Goal: Use online tool/utility: Utilize a website feature to perform a specific function

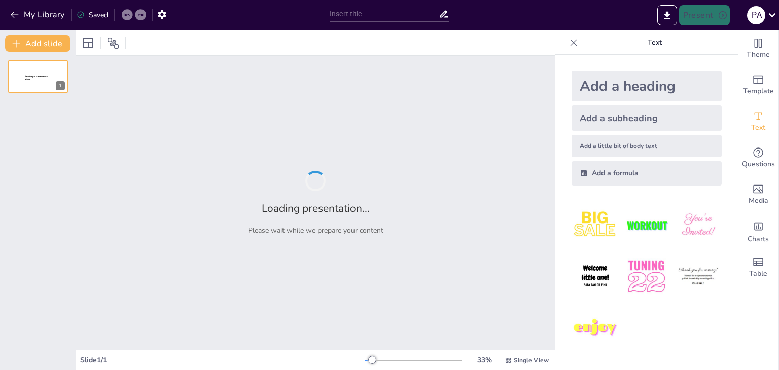
type input "Imported Propuesta_Manual_Paisajismo_CPA_Presentacion (1).pptx"
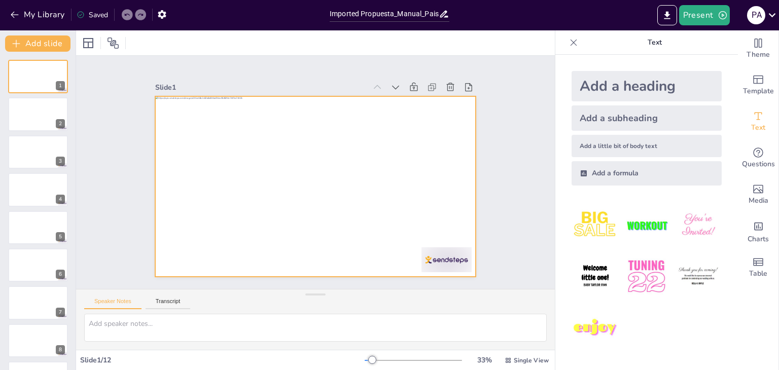
click at [242, 135] on div at bounding box center [323, 160] width 368 height 317
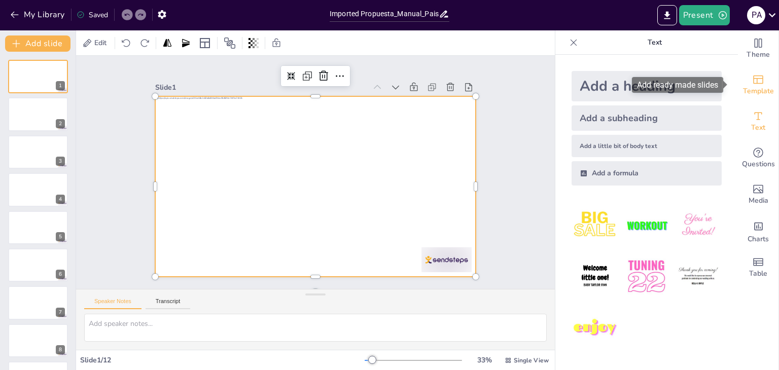
click at [746, 89] on span "Template" at bounding box center [758, 91] width 31 height 11
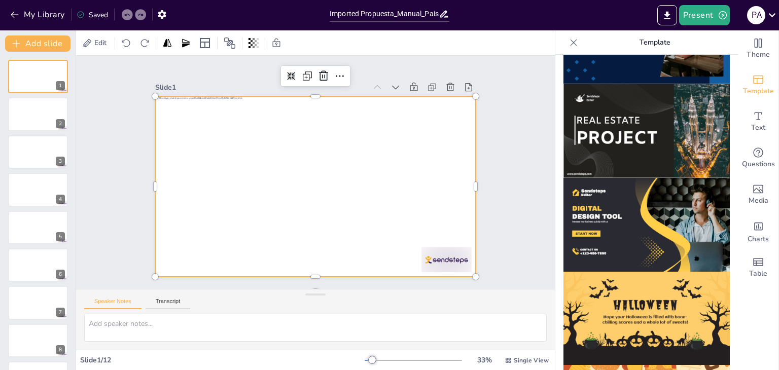
scroll to position [972, 0]
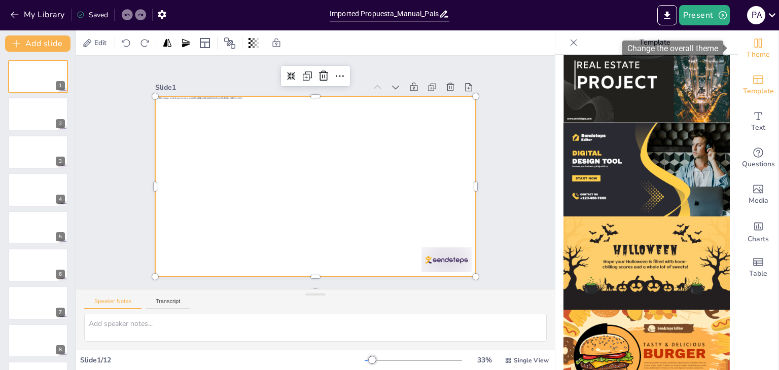
click at [755, 45] on icon "Change the overall theme" at bounding box center [759, 43] width 8 height 9
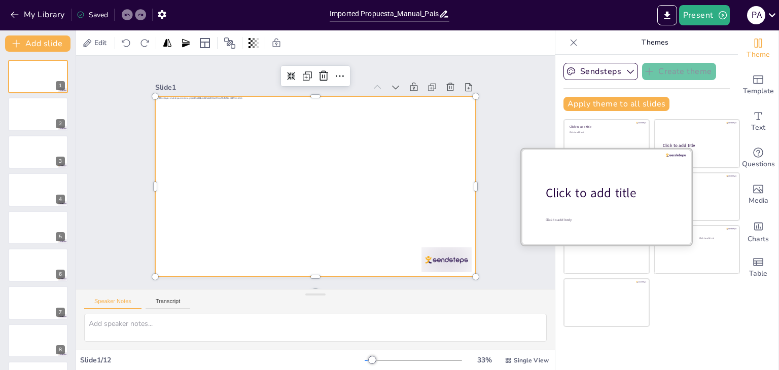
click at [598, 203] on div at bounding box center [607, 197] width 170 height 96
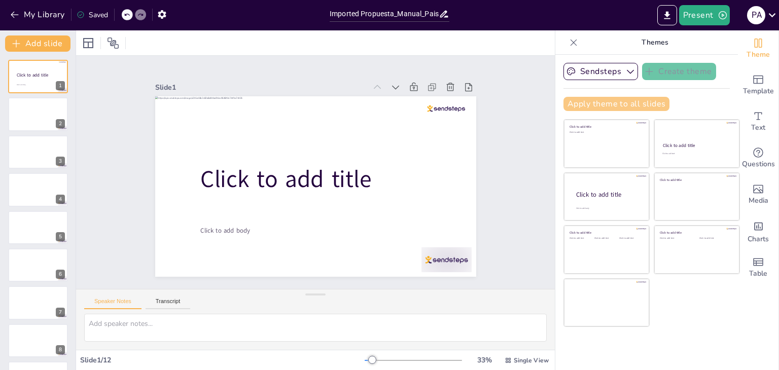
click at [631, 105] on button "Apply theme to all slides" at bounding box center [617, 104] width 106 height 14
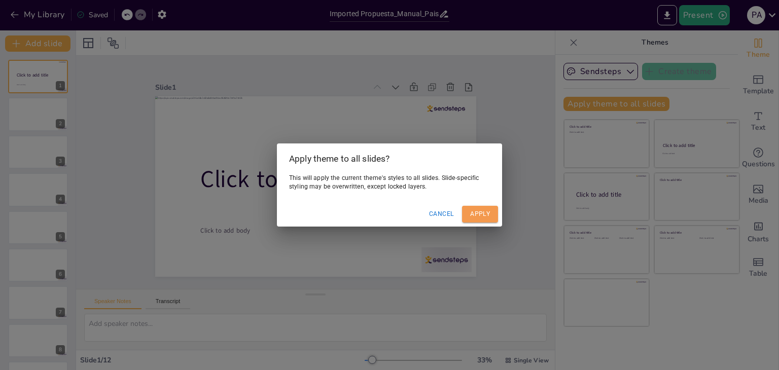
click at [471, 214] on button "Apply" at bounding box center [480, 214] width 36 height 17
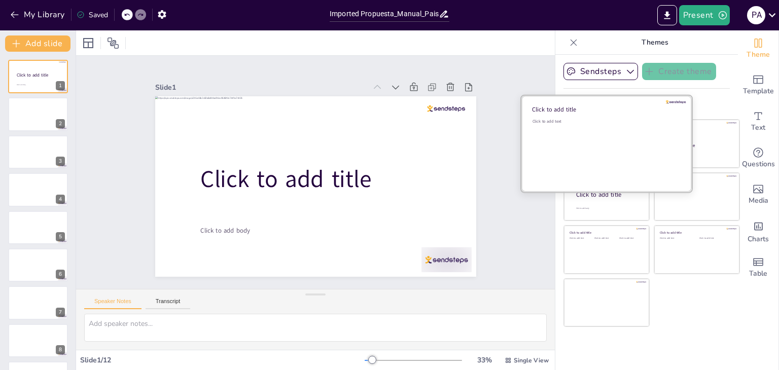
click at [580, 135] on div "Click to add text" at bounding box center [605, 150] width 145 height 63
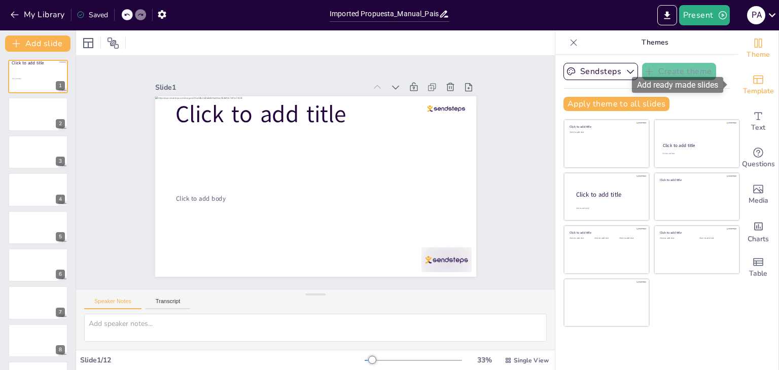
click at [765, 88] on span "Template" at bounding box center [758, 91] width 31 height 11
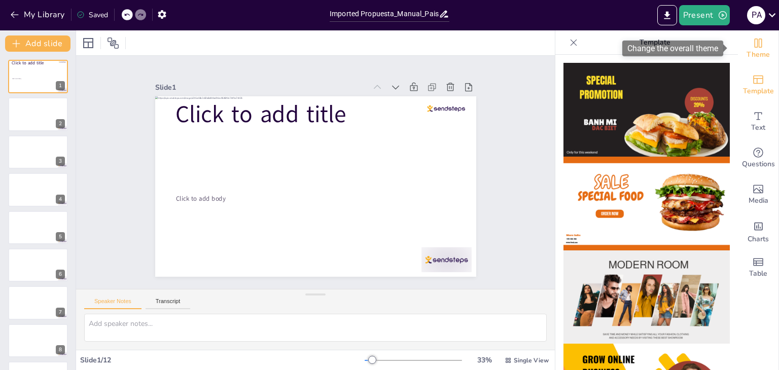
click at [755, 46] on icon "Change the overall theme" at bounding box center [759, 43] width 8 height 9
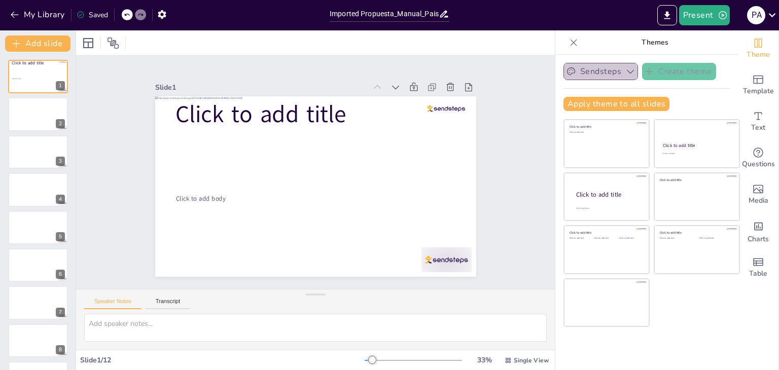
click at [606, 77] on button "Sendsteps" at bounding box center [601, 71] width 75 height 17
click at [624, 110] on icon at bounding box center [628, 106] width 8 height 8
click at [615, 106] on button "Apply theme to all slides" at bounding box center [617, 104] width 106 height 14
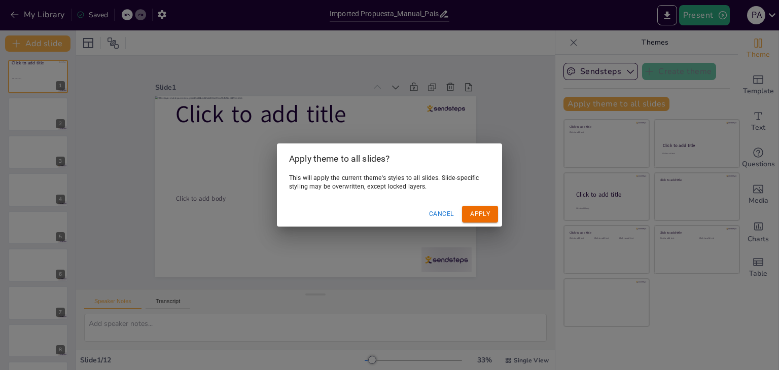
click at [468, 217] on button "Apply" at bounding box center [480, 214] width 36 height 17
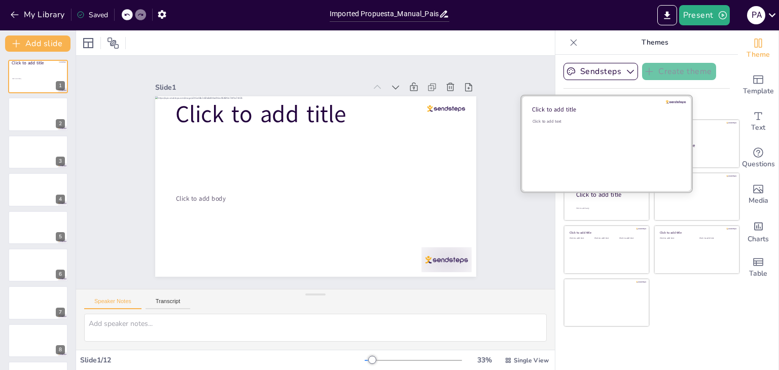
click at [599, 96] on div "Click to add title Click to add text" at bounding box center [607, 96] width 170 height 0
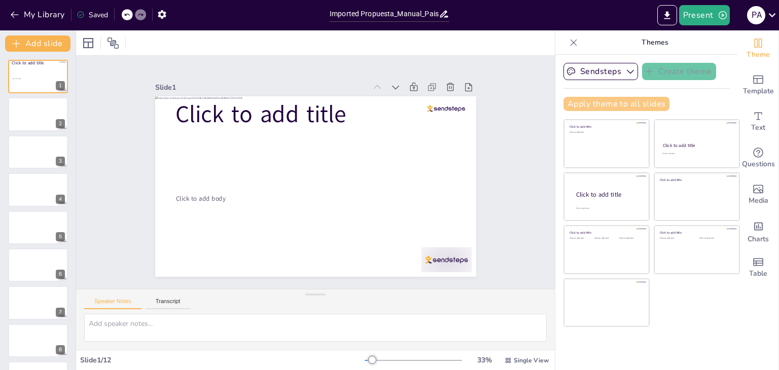
click at [619, 104] on button "Apply theme to all slides" at bounding box center [617, 104] width 106 height 14
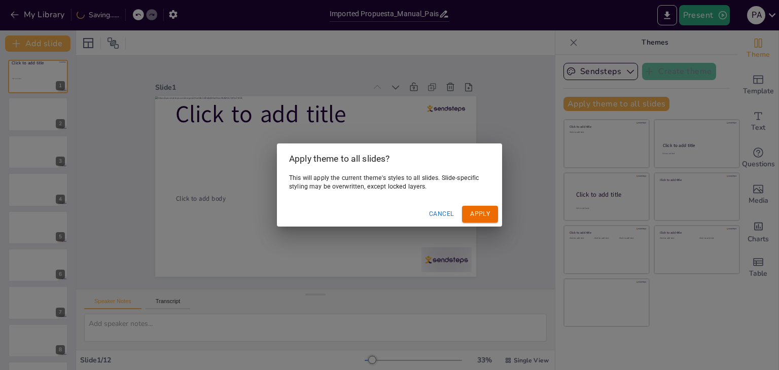
click at [481, 212] on button "Apply" at bounding box center [480, 214] width 36 height 17
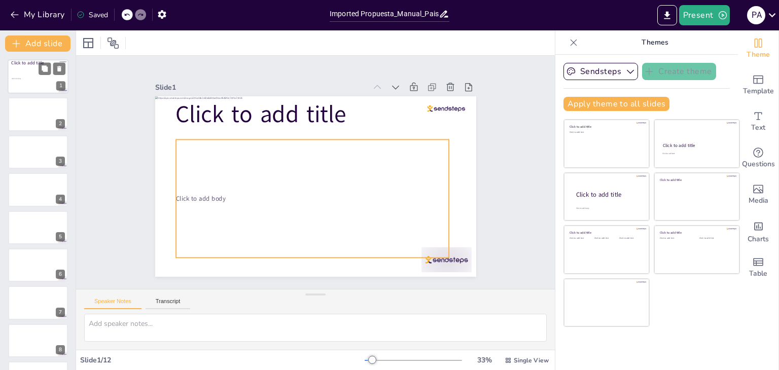
click at [35, 68] on div "Click to add body" at bounding box center [38, 79] width 52 height 22
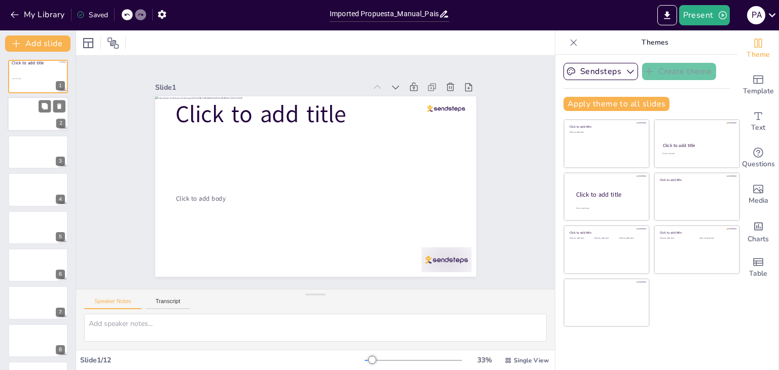
click at [25, 116] on div at bounding box center [38, 114] width 61 height 35
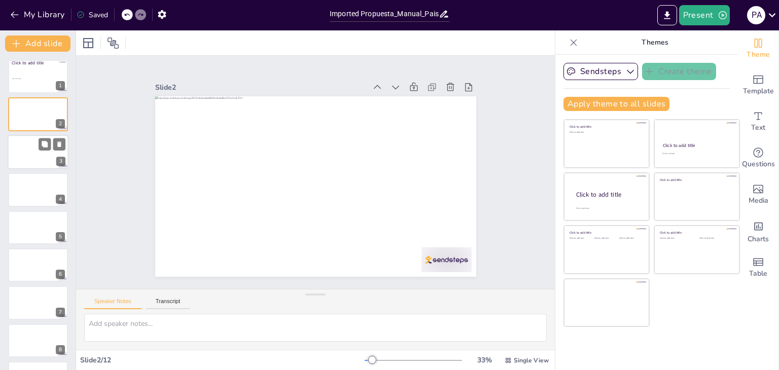
click at [24, 135] on div "3" at bounding box center [38, 152] width 61 height 35
click at [24, 181] on div at bounding box center [38, 190] width 61 height 35
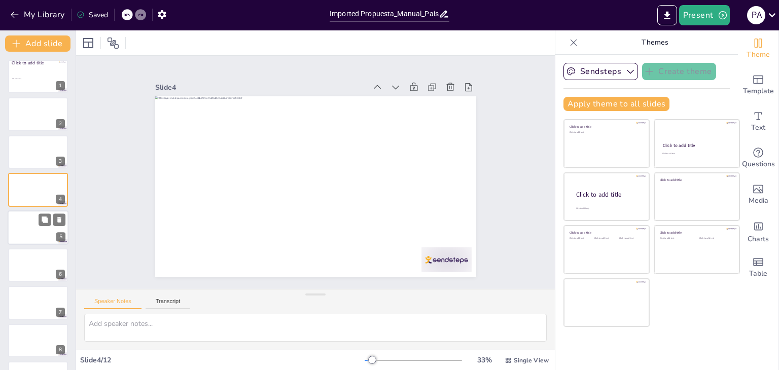
click at [38, 219] on div at bounding box center [38, 228] width 61 height 35
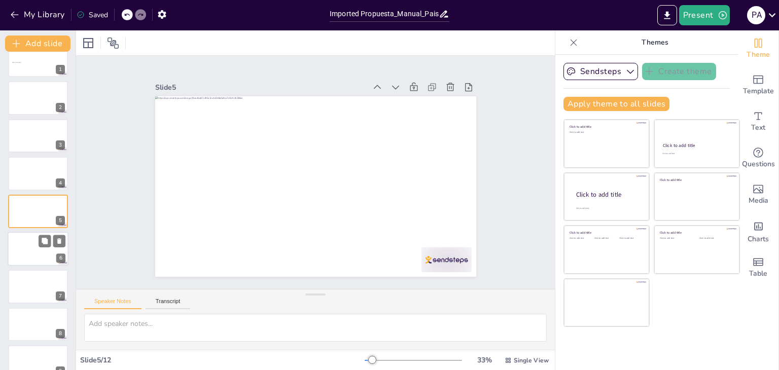
click at [35, 247] on div at bounding box center [38, 249] width 61 height 35
click at [33, 277] on div at bounding box center [38, 286] width 61 height 35
click at [26, 311] on div at bounding box center [38, 324] width 61 height 35
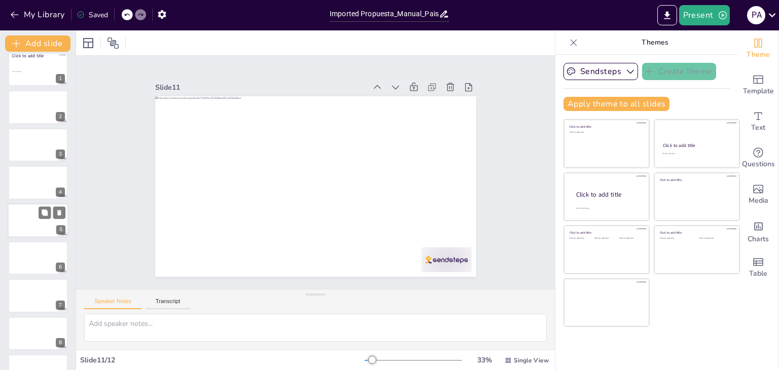
scroll to position [0, 0]
